Goal: Task Accomplishment & Management: Manage account settings

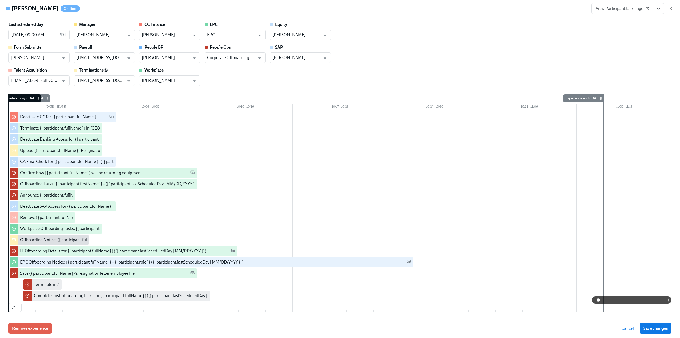
click at [670, 9] on icon "button" at bounding box center [671, 8] width 3 height 3
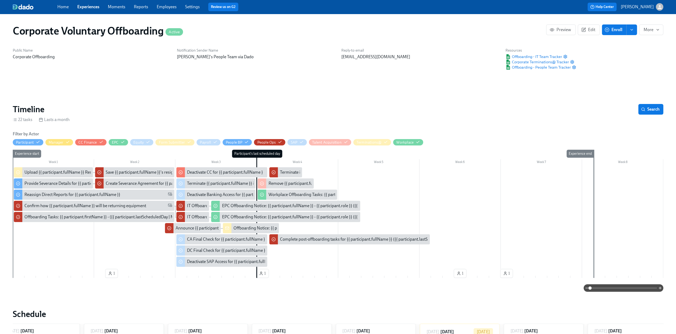
click at [85, 5] on link "Experiences" at bounding box center [88, 6] width 22 height 5
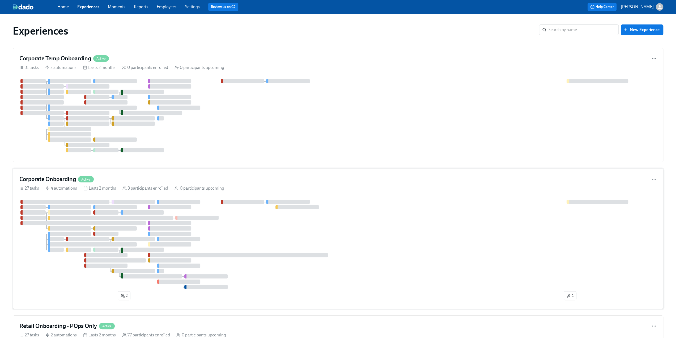
click at [58, 177] on h4 "Corporate Onboarding" at bounding box center [47, 179] width 57 height 8
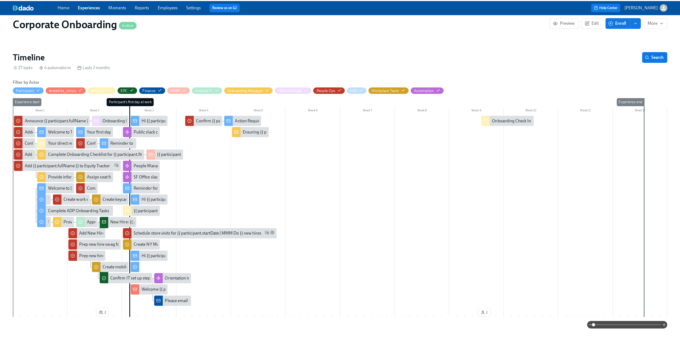
scroll to position [0, 1444]
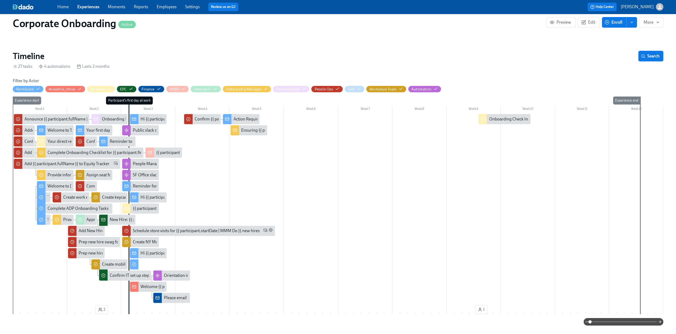
click at [626, 323] on span at bounding box center [623, 321] width 67 height 7
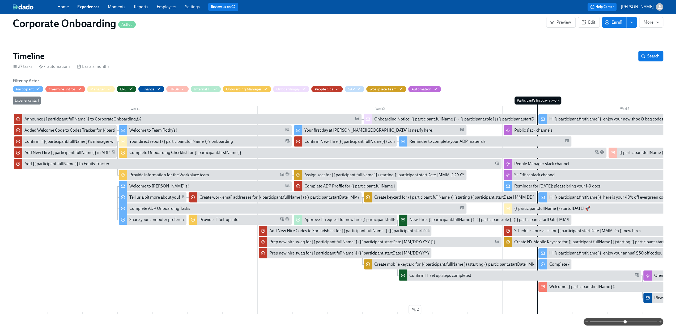
click at [423, 143] on div "Reminder to complete your ADP materials" at bounding box center [448, 141] width 76 height 6
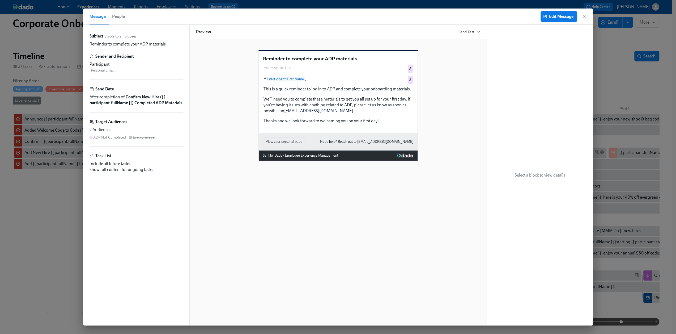
scroll to position [0, 1444]
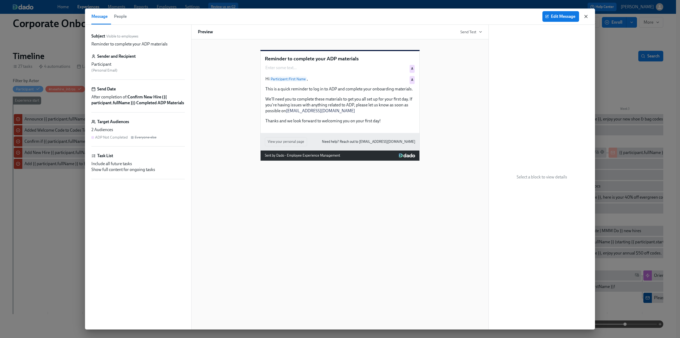
click at [584, 17] on icon "button" at bounding box center [586, 16] width 5 height 5
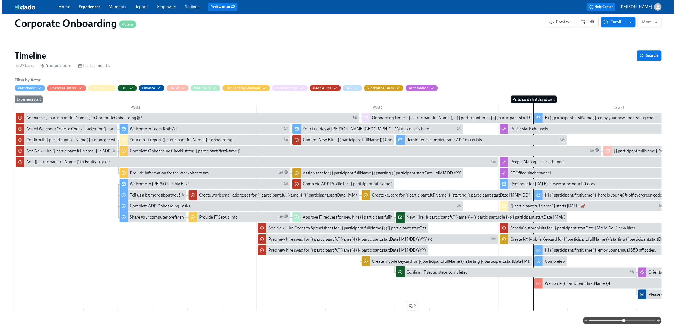
scroll to position [0, 1440]
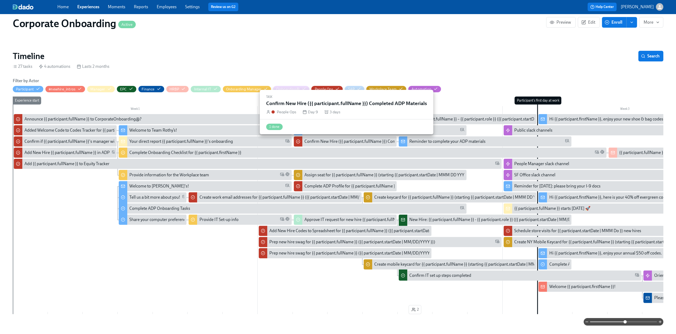
click at [355, 142] on div "Confirm New Hire ({{ participant.fullName }}) Completed ADP Materials" at bounding box center [370, 141] width 130 height 6
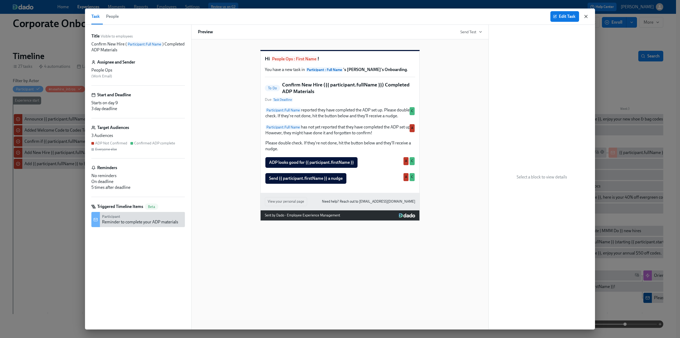
click at [585, 18] on icon "button" at bounding box center [586, 16] width 3 height 3
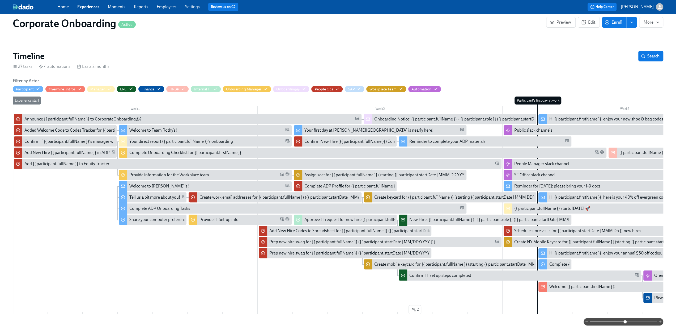
click at [441, 141] on div "Reminder to complete your ADP materials" at bounding box center [448, 141] width 76 height 6
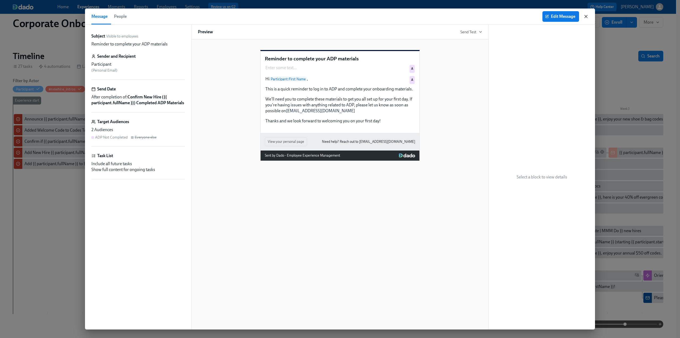
click at [587, 17] on icon "button" at bounding box center [586, 16] width 3 height 3
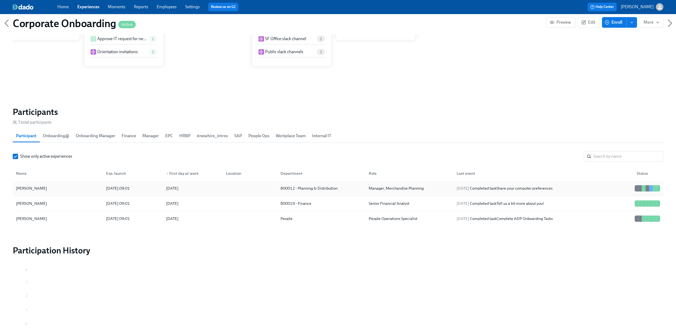
scroll to position [513, 0]
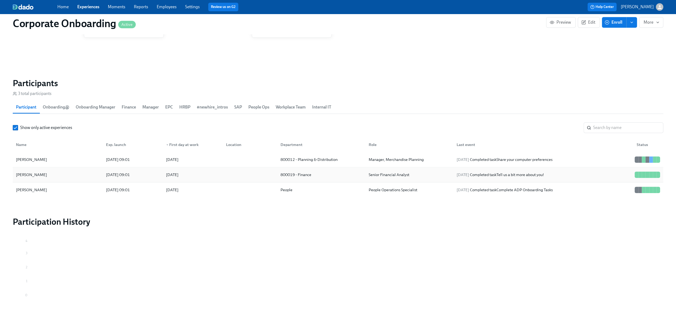
click at [39, 175] on div "Praj Omkar" at bounding box center [58, 174] width 88 height 11
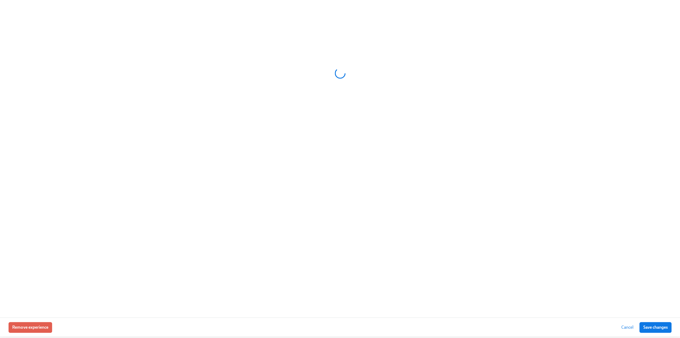
scroll to position [509, 0]
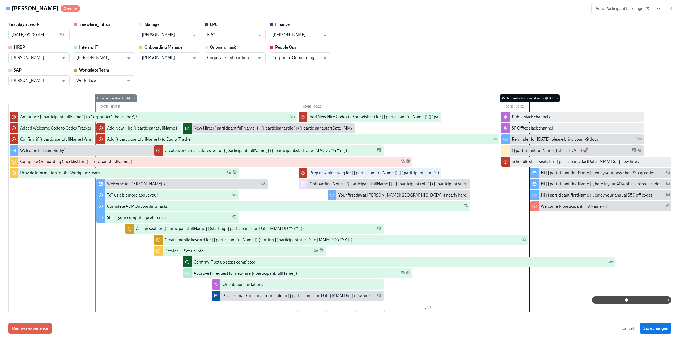
click at [623, 300] on span at bounding box center [631, 299] width 67 height 7
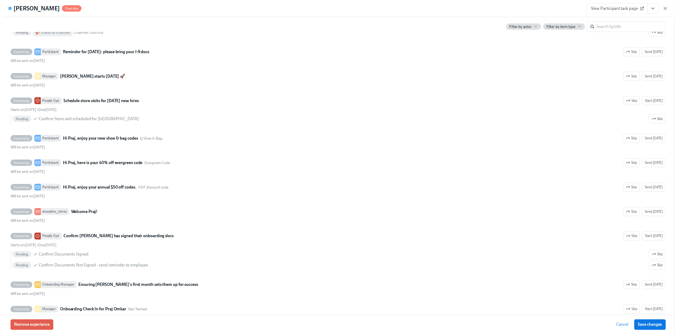
scroll to position [1820, 0]
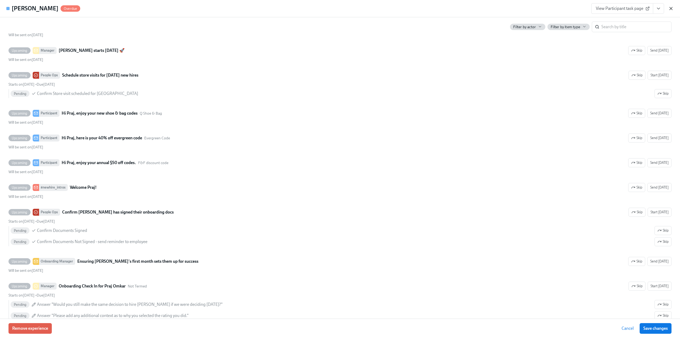
click at [673, 6] on icon "button" at bounding box center [671, 8] width 5 height 5
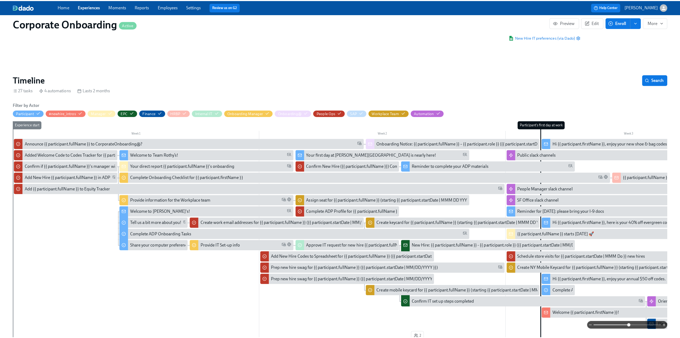
scroll to position [57, 0]
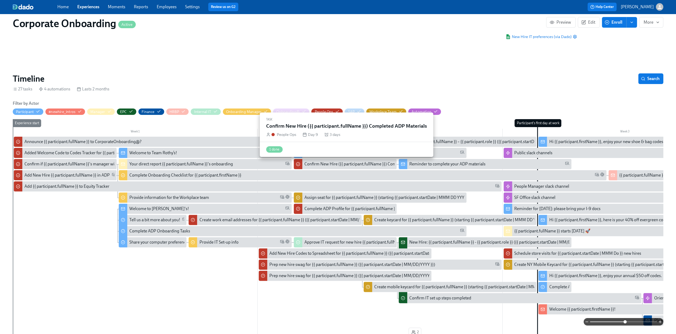
click at [356, 164] on div "Confirm New Hire ({{ participant.fullName }}) Completed ADP Materials" at bounding box center [370, 164] width 130 height 6
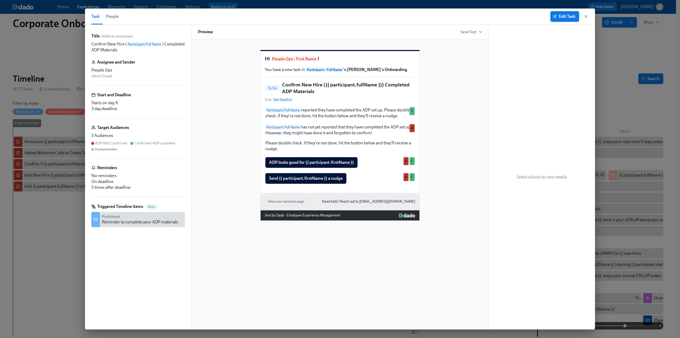
click at [560, 18] on span "Edit Task" at bounding box center [564, 16] width 21 height 5
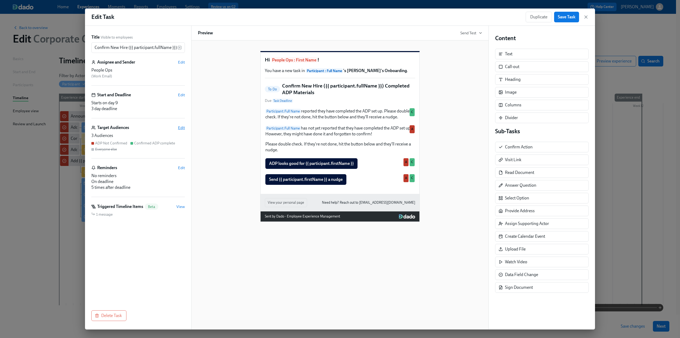
click at [183, 127] on span "Edit" at bounding box center [181, 127] width 7 height 5
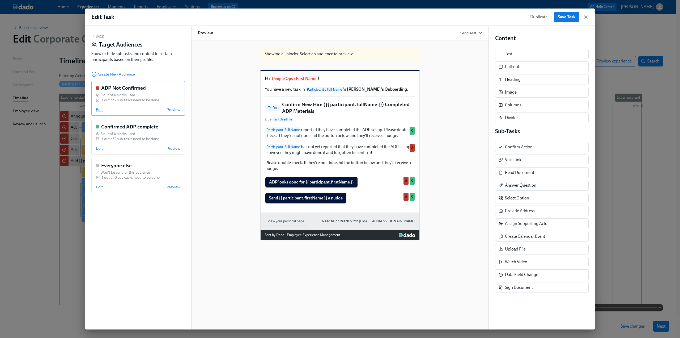
click at [99, 112] on span "Edit" at bounding box center [99, 109] width 7 height 5
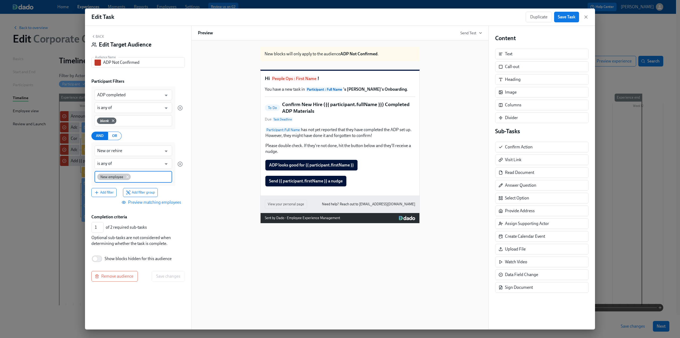
click at [125, 177] on icon at bounding box center [127, 177] width 4 height 4
click at [133, 176] on input at bounding box center [133, 177] width 72 height 6
click at [124, 201] on span "New Hire" at bounding box center [123, 202] width 20 height 4
click at [165, 278] on button "Save changes" at bounding box center [168, 275] width 33 height 11
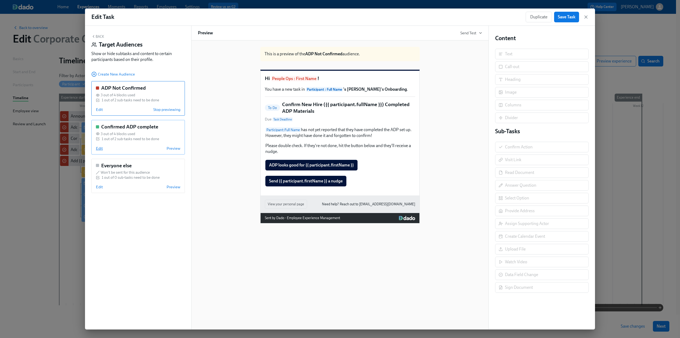
click at [98, 148] on span "Edit" at bounding box center [99, 148] width 7 height 5
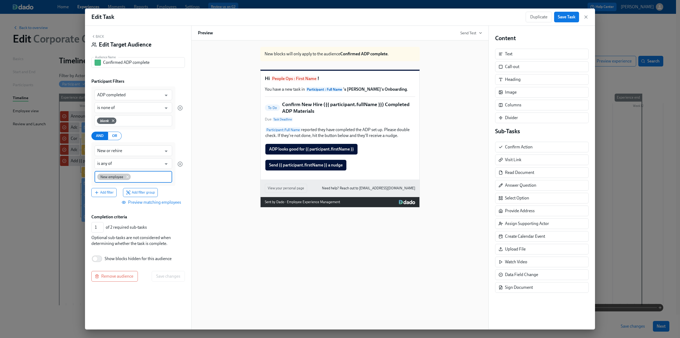
click at [126, 177] on icon at bounding box center [127, 177] width 4 height 4
click at [126, 176] on input at bounding box center [133, 177] width 72 height 6
type input "new"
click at [109, 200] on div "New Hire" at bounding box center [107, 202] width 20 height 6
click at [170, 273] on span "Save changes" at bounding box center [168, 275] width 24 height 5
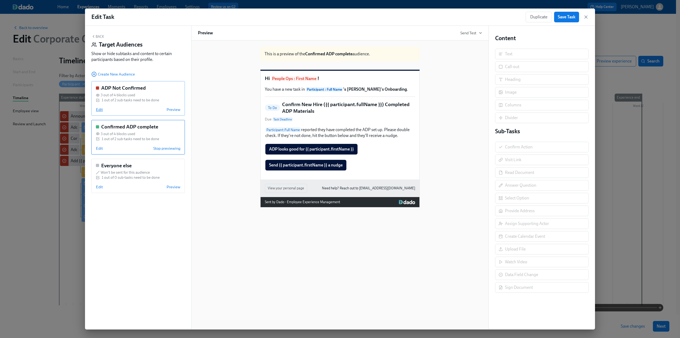
click at [97, 110] on span "Edit" at bounding box center [99, 109] width 7 height 5
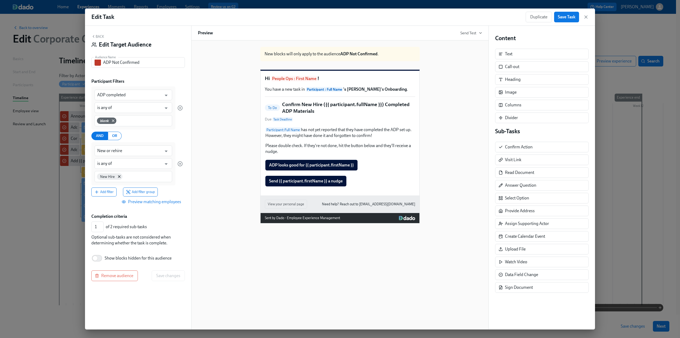
click at [97, 35] on button "Back" at bounding box center [97, 36] width 13 height 4
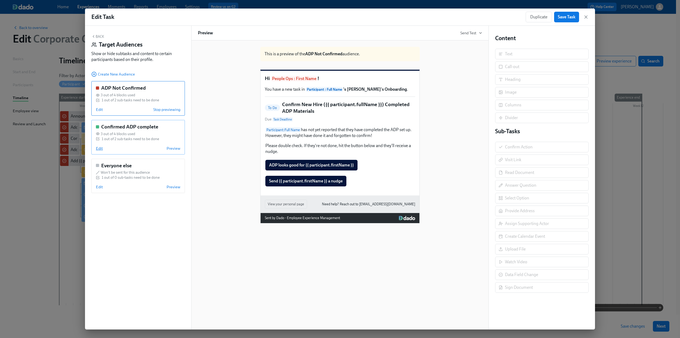
click at [100, 147] on span "Edit" at bounding box center [99, 148] width 7 height 5
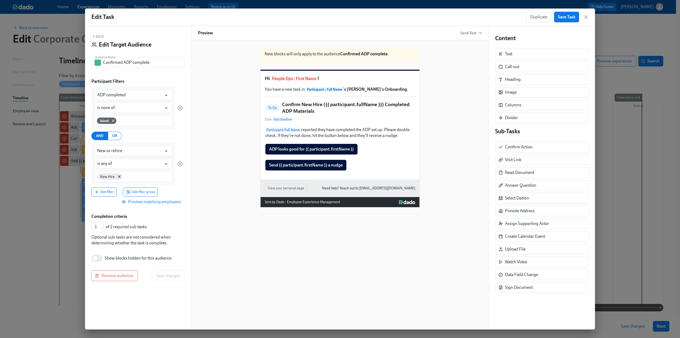
click at [99, 36] on button "Back" at bounding box center [97, 36] width 13 height 4
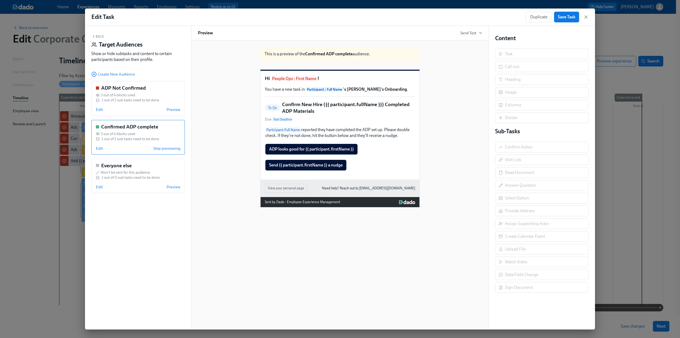
click at [564, 15] on span "Save Task" at bounding box center [567, 16] width 18 height 5
click at [588, 16] on icon "button" at bounding box center [586, 16] width 5 height 5
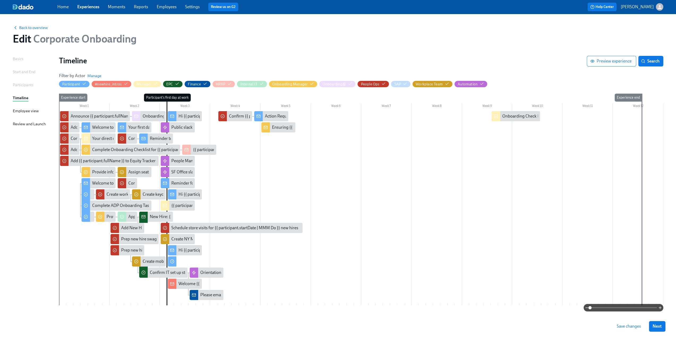
click at [632, 324] on span "Save changes" at bounding box center [629, 325] width 24 height 5
click at [631, 328] on span "Save changes" at bounding box center [629, 325] width 24 height 5
drag, startPoint x: 637, startPoint y: 325, endPoint x: 636, endPoint y: 321, distance: 4.5
click at [637, 325] on span "Save changes" at bounding box center [629, 325] width 24 height 5
click at [86, 8] on link "Experiences" at bounding box center [88, 6] width 22 height 5
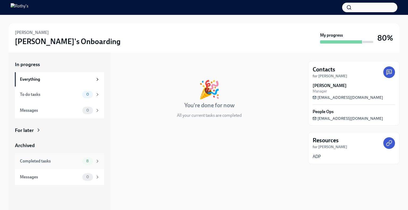
click at [45, 163] on div "Completed tasks" at bounding box center [50, 161] width 60 height 6
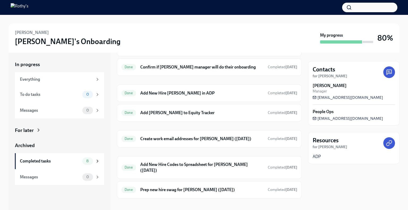
scroll to position [57, 0]
